Goal: Transaction & Acquisition: Download file/media

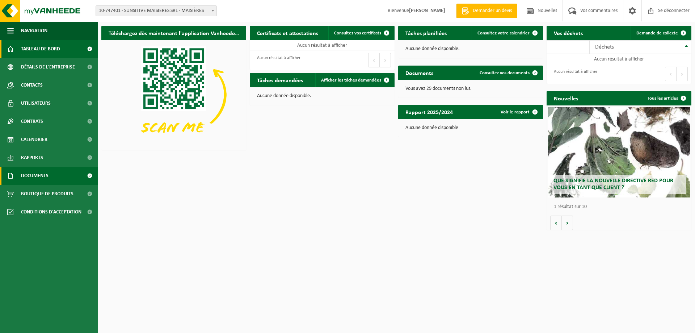
click at [35, 175] on font "Documents" at bounding box center [35, 175] width 28 height 5
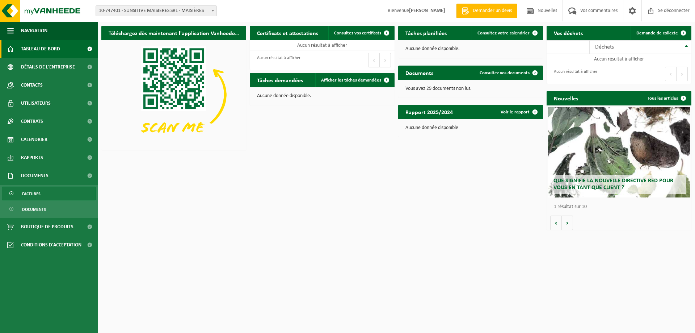
click at [34, 191] on span "Factures" at bounding box center [31, 194] width 18 height 14
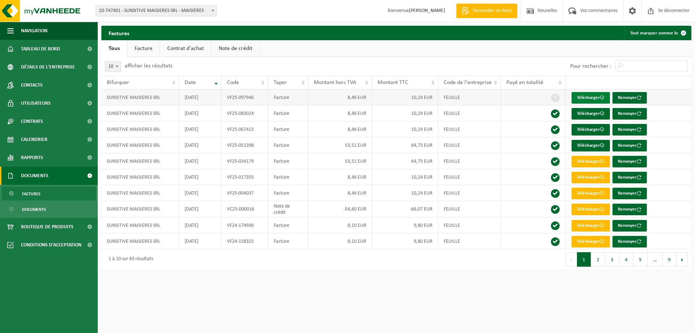
click at [595, 95] on font "Télécharger" at bounding box center [588, 97] width 23 height 5
click at [578, 112] on font "Télécharger" at bounding box center [588, 113] width 23 height 5
click at [259, 29] on div "Factures Tout marquer comme lu" at bounding box center [396, 33] width 590 height 14
click at [583, 126] on link "Télécharger" at bounding box center [591, 130] width 38 height 12
click at [176, 36] on div "Factures Tout marquer comme lu" at bounding box center [396, 33] width 590 height 14
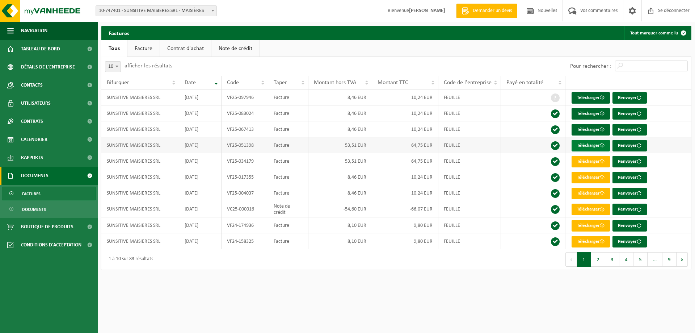
click at [582, 146] on font "Télécharger" at bounding box center [588, 145] width 23 height 5
click at [662, 9] on font "Se déconnecter" at bounding box center [674, 10] width 32 height 5
